Goal: Information Seeking & Learning: Check status

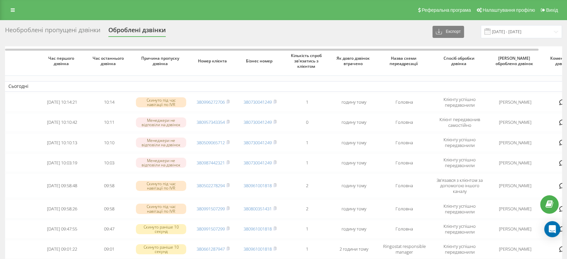
click at [63, 35] on div "Необроблені пропущені дзвінки" at bounding box center [52, 32] width 95 height 10
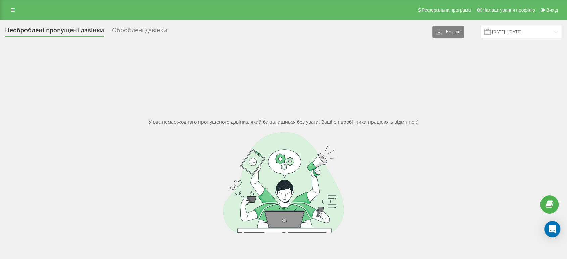
click at [436, 137] on div at bounding box center [283, 182] width 557 height 101
click at [542, 29] on input "22.07.2025 - 22.08.2025" at bounding box center [521, 31] width 81 height 13
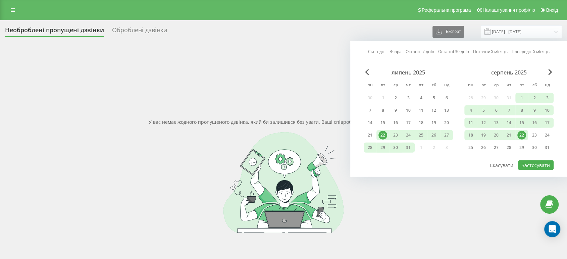
click at [523, 134] on div "22" at bounding box center [521, 135] width 9 height 9
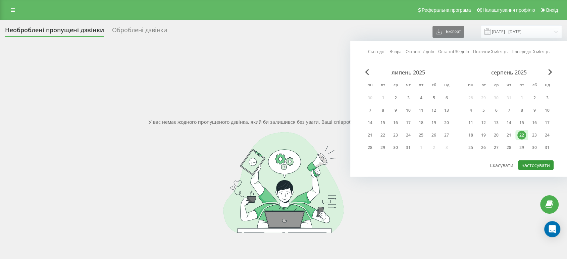
click at [537, 160] on button "Застосувати" at bounding box center [536, 165] width 36 height 10
type input "22.08.2025 - 22.08.2025"
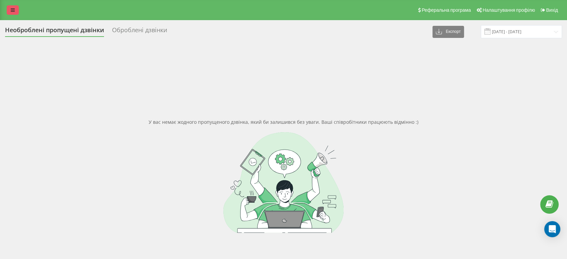
click at [13, 12] on icon at bounding box center [13, 10] width 4 height 5
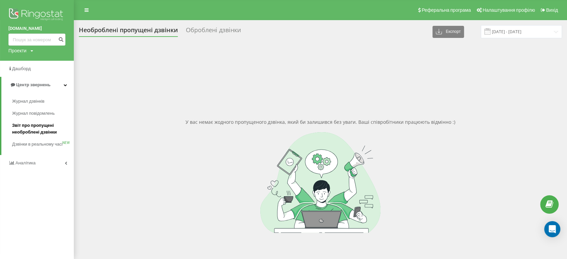
click at [38, 134] on span "Звіт про пропущені необроблені дзвінки" at bounding box center [41, 128] width 58 height 13
click at [38, 147] on span "Дзвінки в реальному часі" at bounding box center [37, 147] width 51 height 13
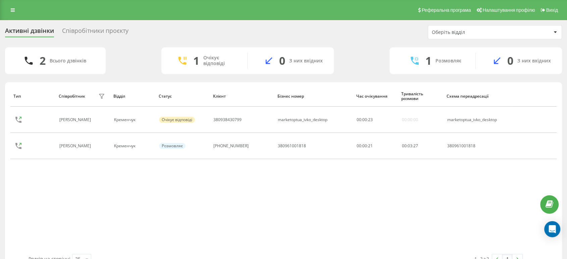
click at [23, 7] on div "Реферальна програма Налаштування профілю Вихід" at bounding box center [283, 10] width 567 height 20
click at [16, 6] on link at bounding box center [13, 9] width 12 height 9
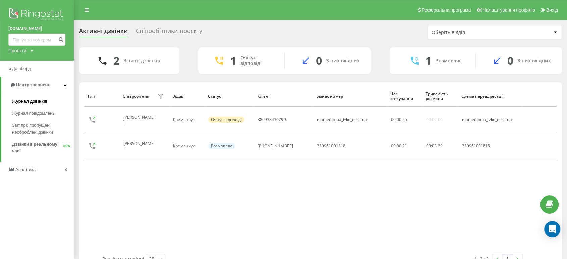
click at [41, 103] on span "Журнал дзвінків" at bounding box center [30, 101] width 36 height 7
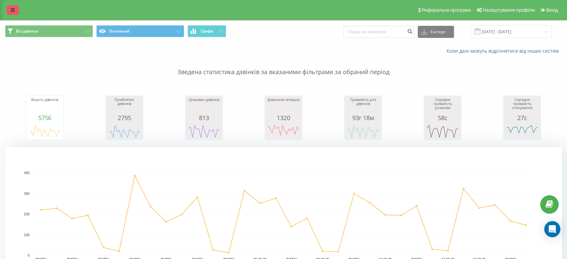
click at [14, 5] on link at bounding box center [13, 9] width 12 height 9
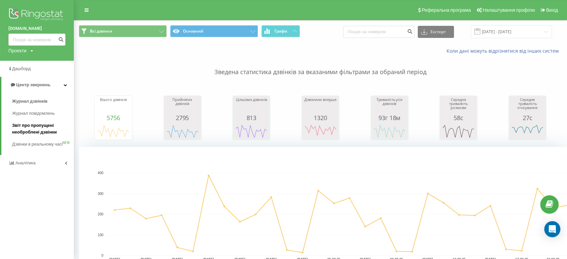
click at [27, 130] on span "Звіт про пропущені необроблені дзвінки" at bounding box center [41, 128] width 58 height 13
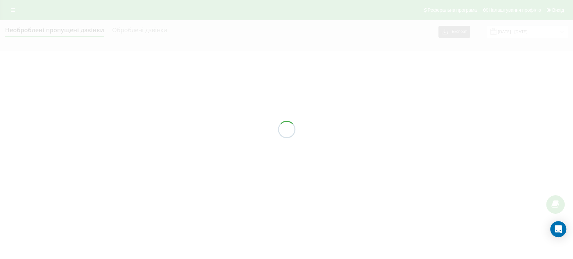
click at [15, 10] on div at bounding box center [286, 129] width 573 height 259
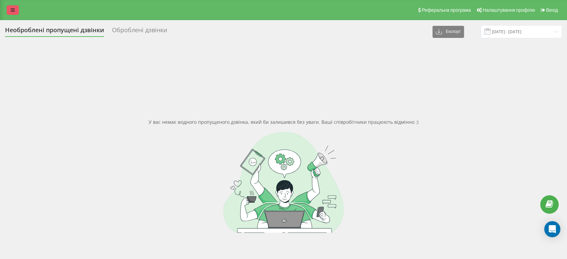
click at [14, 8] on icon at bounding box center [13, 10] width 4 height 5
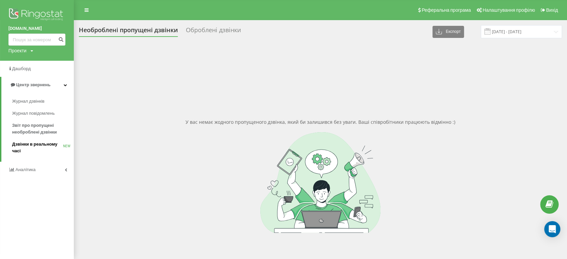
click at [26, 141] on span "Дзвінки в реальному часі" at bounding box center [37, 147] width 51 height 13
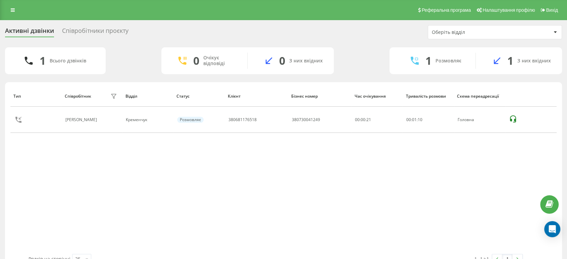
click at [248, 209] on div "Тип Співробітник фільтру Відділ Статус Клієнт Бізнес номер Час очікування Трива…" at bounding box center [283, 170] width 546 height 168
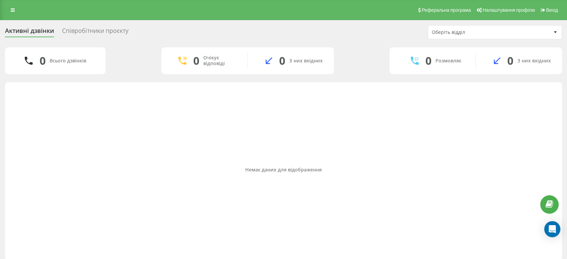
click at [104, 31] on div "Співробітники проєкту" at bounding box center [95, 32] width 66 height 10
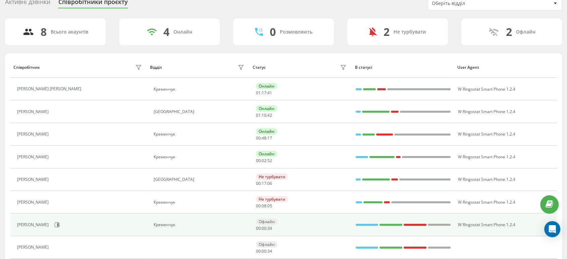
scroll to position [16, 0]
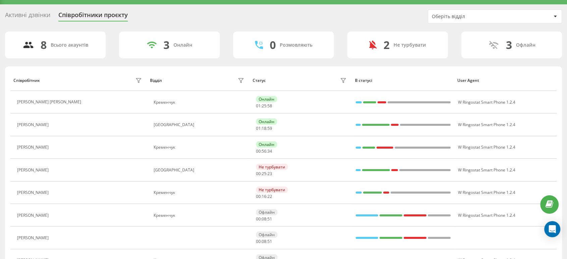
click at [30, 16] on div "Активні дзвінки" at bounding box center [27, 16] width 45 height 10
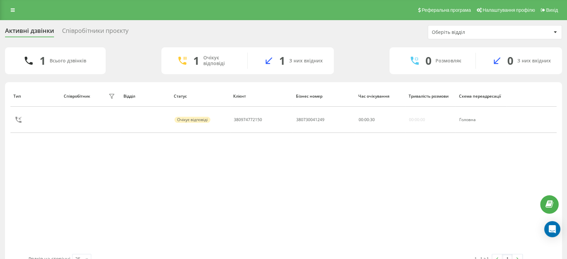
click at [299, 143] on div "Тип Співробітник фільтру Відділ Статус Клієнт Бізнес номер Час очікування Трива…" at bounding box center [283, 170] width 546 height 168
click at [324, 191] on div "Тип Співробітник фільтру Відділ Статус Клієнт Бізнес номер Час очікування Трива…" at bounding box center [283, 170] width 546 height 168
drag, startPoint x: 92, startPoint y: 38, endPoint x: 87, endPoint y: 34, distance: 5.8
click at [90, 37] on div "Активні дзвінки Співробітники проєкту Оберіть відділ" at bounding box center [283, 32] width 557 height 14
click at [87, 34] on div "Співробітники проєкту" at bounding box center [95, 32] width 66 height 10
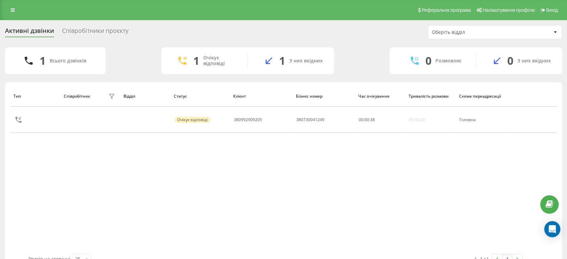
click at [87, 34] on div "Співробітники проєкту" at bounding box center [95, 32] width 66 height 10
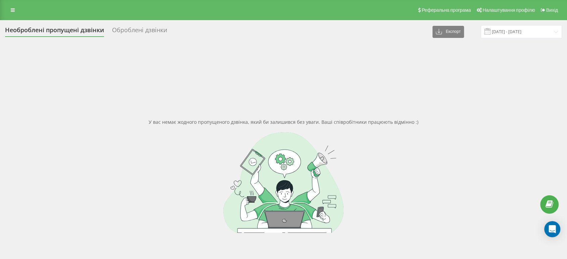
click at [145, 32] on div "Оброблені дзвінки" at bounding box center [139, 32] width 55 height 10
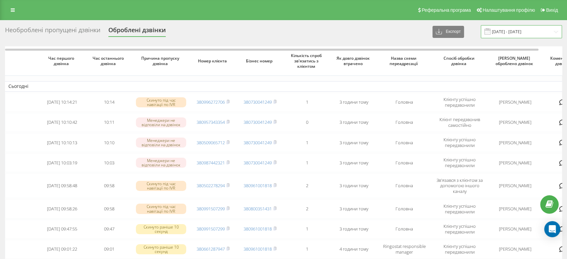
click at [537, 30] on input "22.07.2025 - 22.08.2025" at bounding box center [521, 31] width 81 height 13
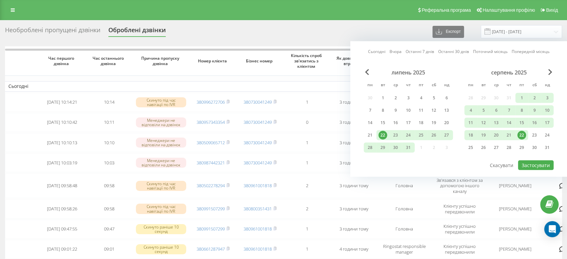
click at [521, 134] on div "22" at bounding box center [521, 135] width 9 height 9
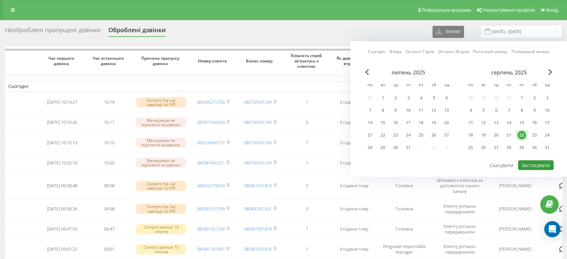
click at [538, 164] on button "Застосувати" at bounding box center [536, 165] width 36 height 10
type input "22.08.2025 - 22.08.2025"
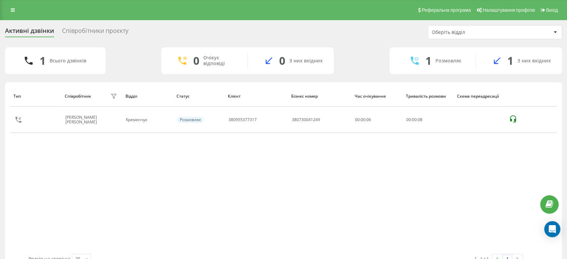
drag, startPoint x: 432, startPoint y: 210, endPoint x: 308, endPoint y: 256, distance: 132.5
click at [432, 210] on div "Тип Співробітник фільтру Відділ Статус Клієнт Бізнес номер Час очікування Трива…" at bounding box center [283, 170] width 546 height 168
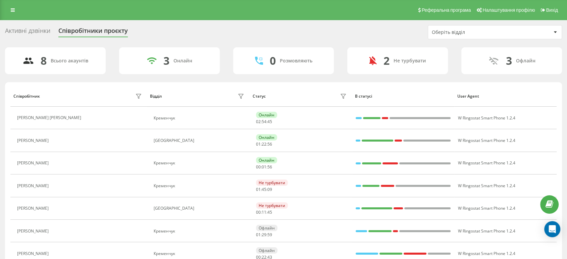
click at [398, 34] on div "Активні дзвінки Співробітники проєкту Оберіть відділ" at bounding box center [283, 32] width 557 height 14
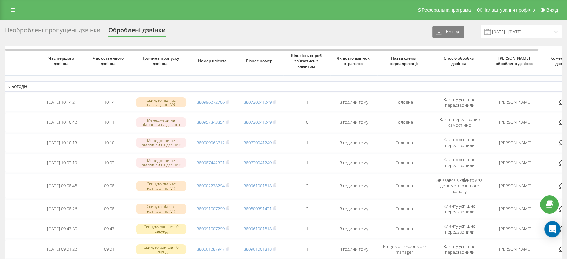
click at [76, 34] on div "Необроблені пропущені дзвінки" at bounding box center [52, 32] width 95 height 10
